Goal: Navigation & Orientation: Find specific page/section

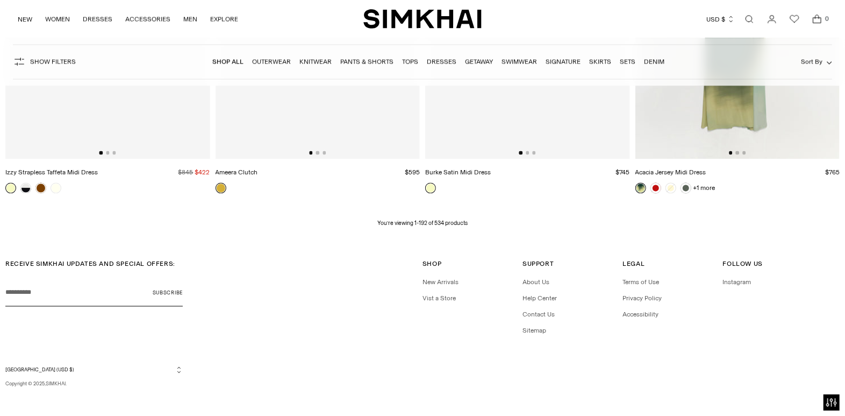
scroll to position [17379, 0]
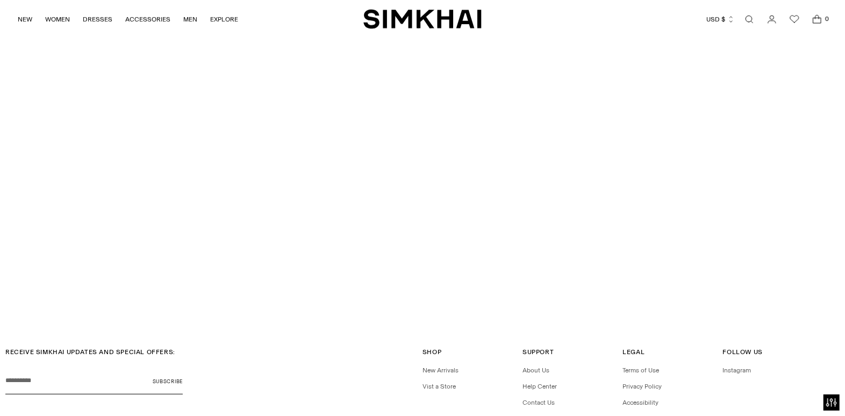
scroll to position [3092, 0]
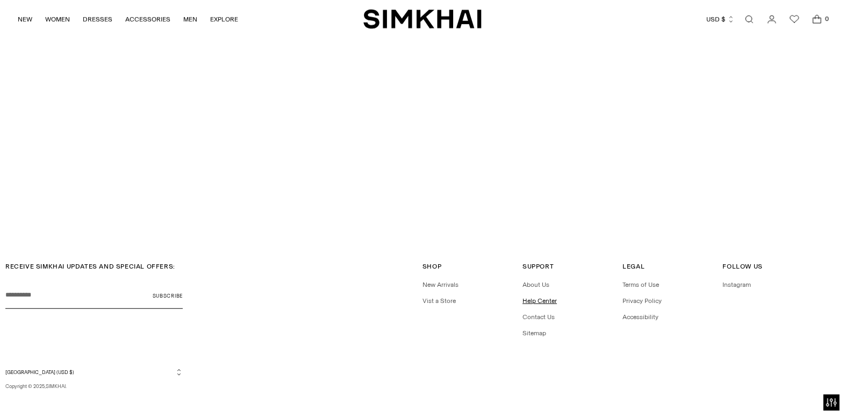
click at [543, 297] on link "Help Center" at bounding box center [540, 301] width 34 height 8
